Goal: Task Accomplishment & Management: Complete application form

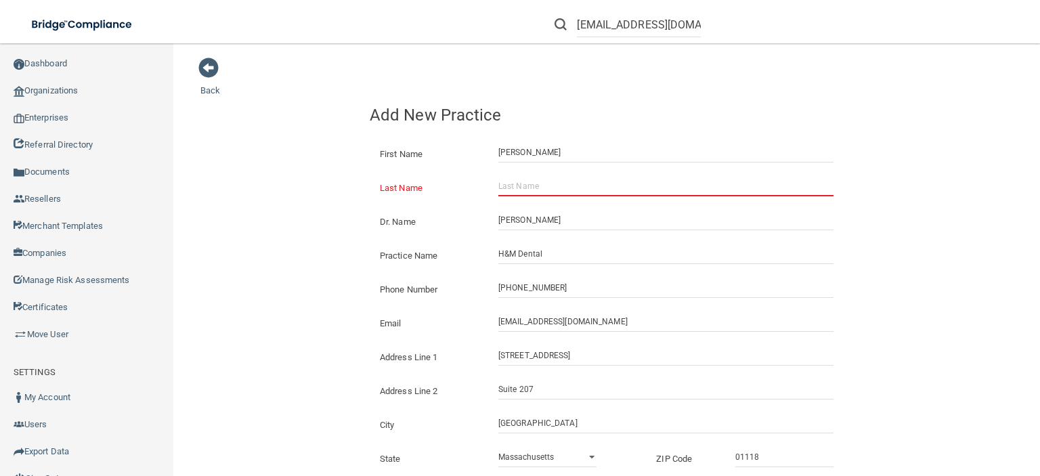
select select "21"
click at [527, 186] on input "Last Name" at bounding box center [665, 186] width 335 height 20
type input "A"
click at [836, 254] on div "H&M Dental" at bounding box center [665, 254] width 355 height 20
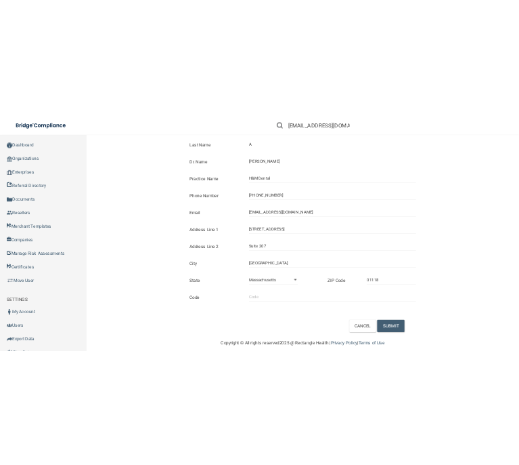
scroll to position [139, 0]
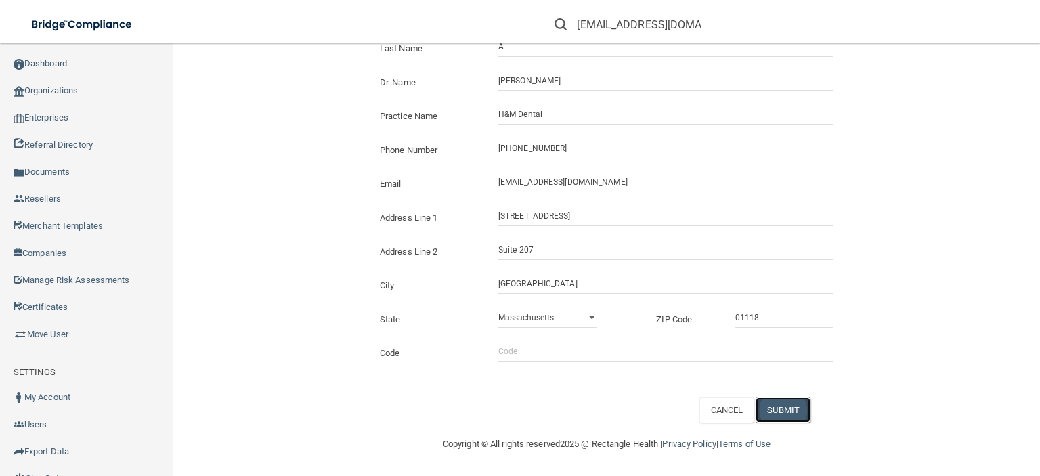
click at [771, 411] on button "SUBMIT" at bounding box center [783, 409] width 55 height 25
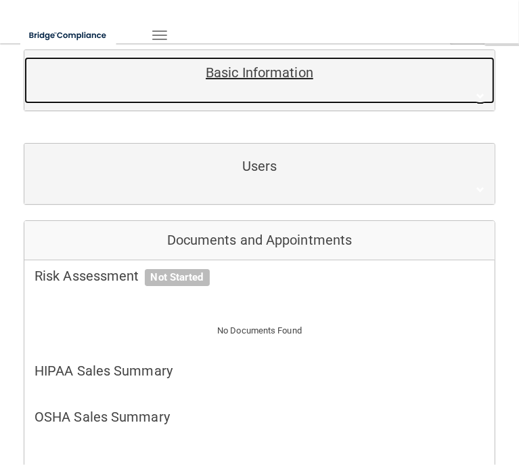
click at [448, 87] on div at bounding box center [259, 87] width 471 height 1
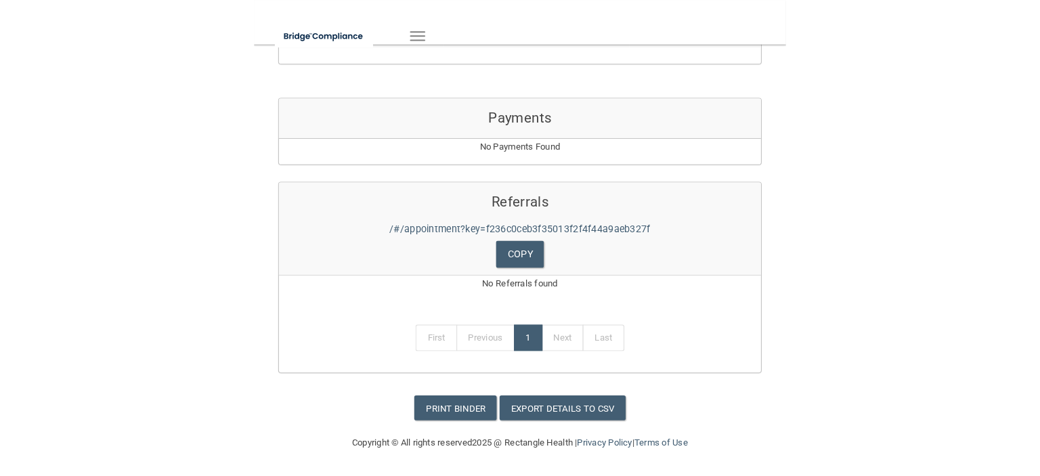
scroll to position [1323, 0]
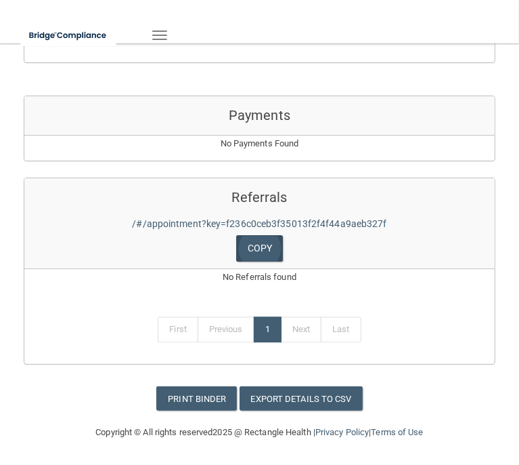
click at [250, 235] on link "Copy" at bounding box center [259, 248] width 47 height 26
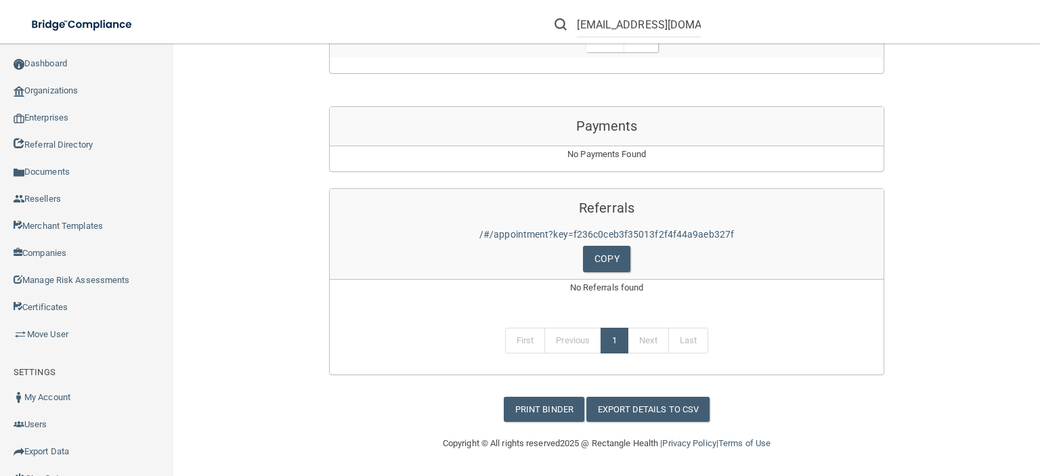
scroll to position [1194, 0]
